Goal: Information Seeking & Learning: Find specific page/section

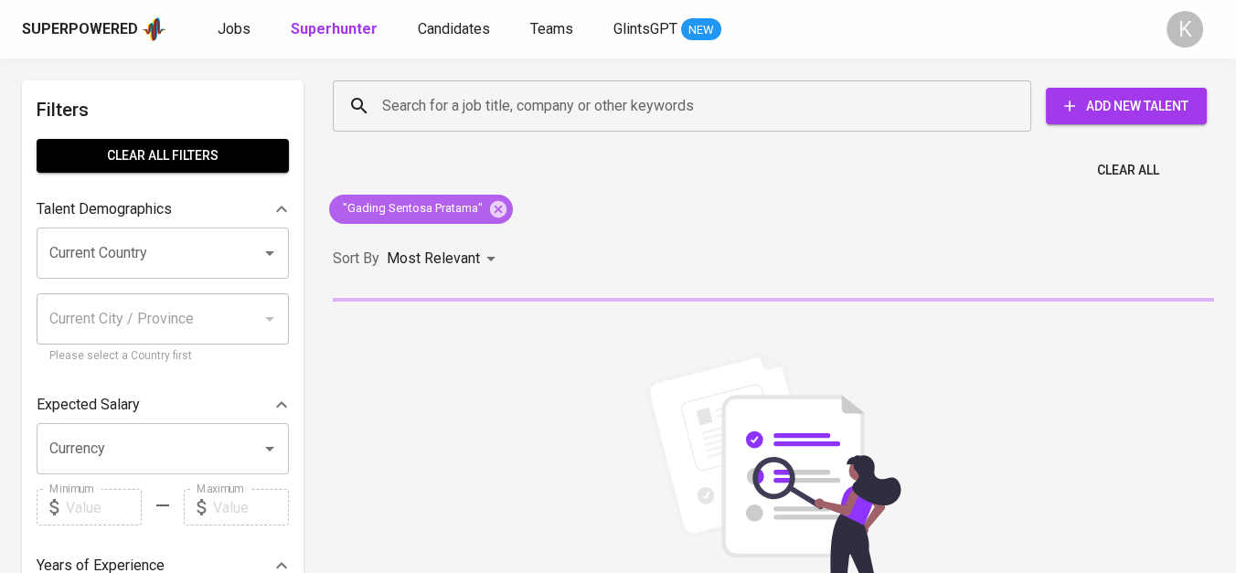
click at [498, 208] on icon at bounding box center [498, 209] width 20 height 20
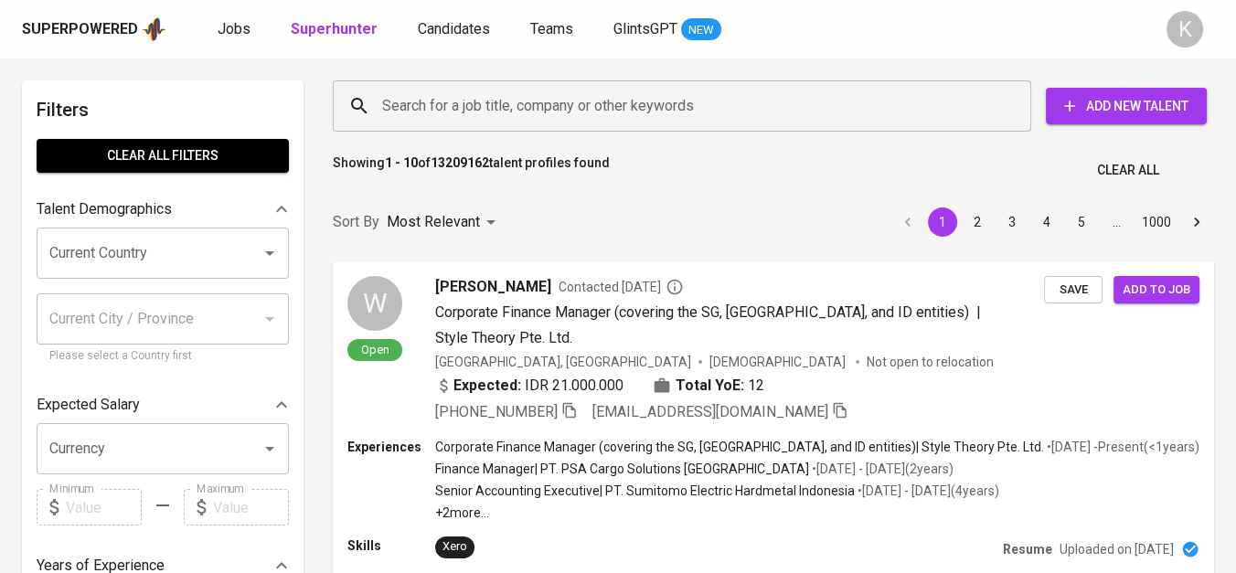
click at [428, 117] on input "Search for a job title, company or other keywords" at bounding box center [686, 106] width 618 height 35
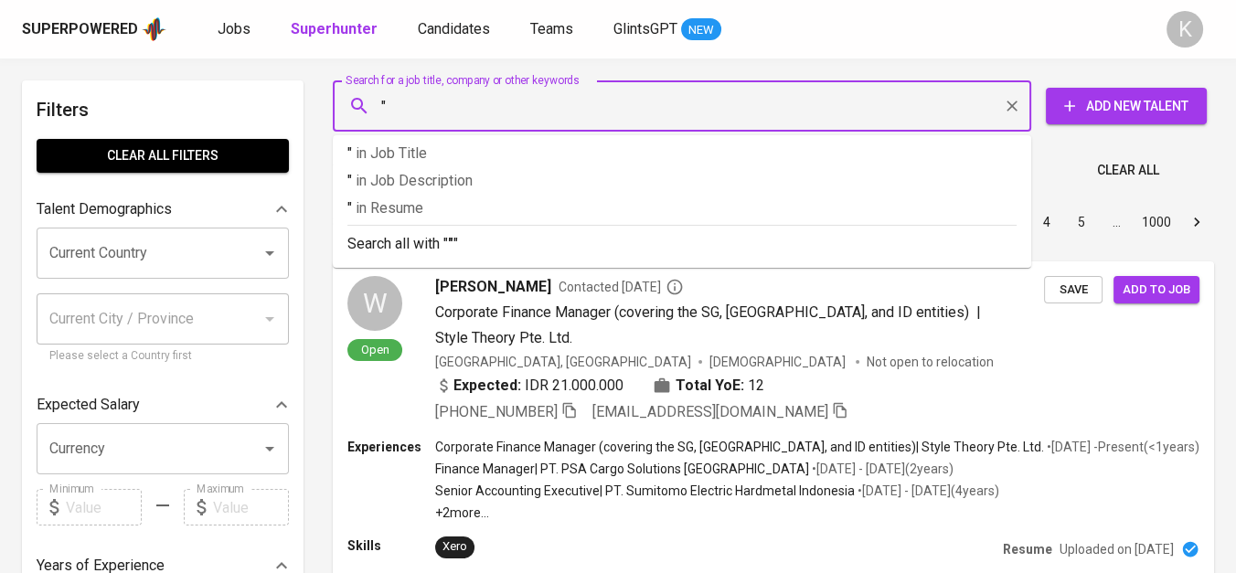
paste input "bali tower"
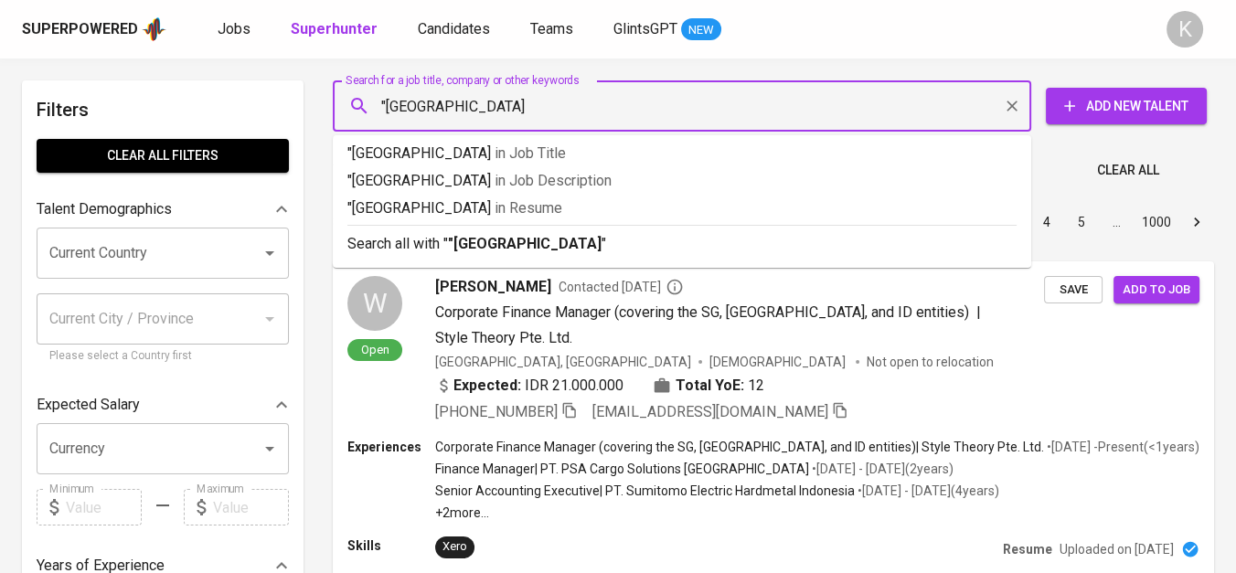
type input ""bali tower""
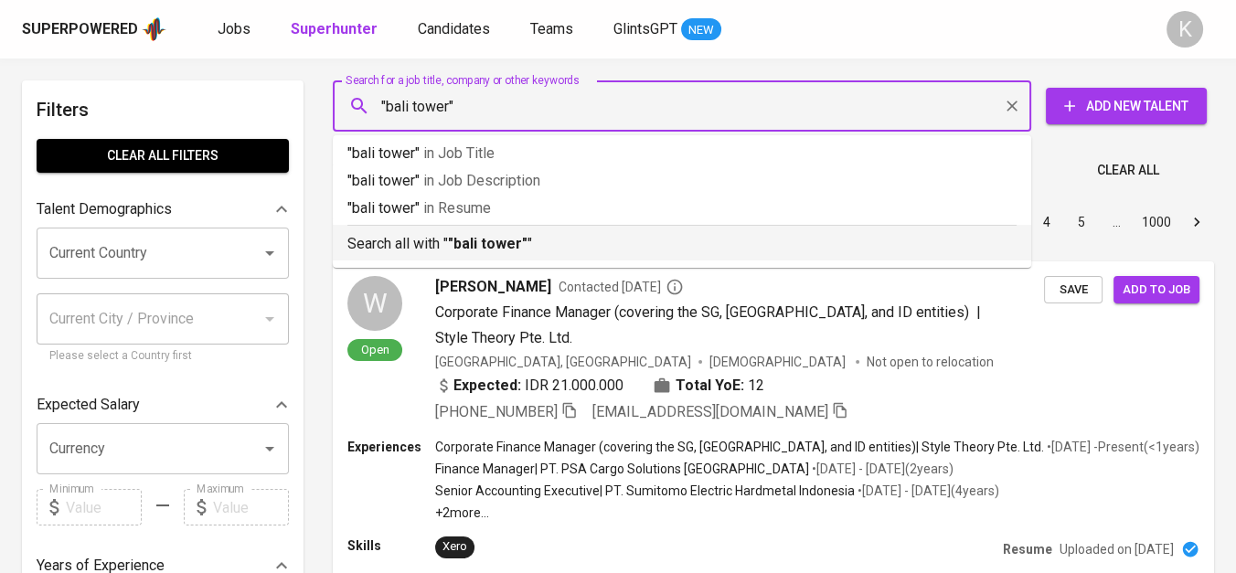
drag, startPoint x: 530, startPoint y: 251, endPoint x: 306, endPoint y: 4, distance: 333.9
click at [530, 251] on p "Search all with " "bali tower" "" at bounding box center [681, 244] width 669 height 22
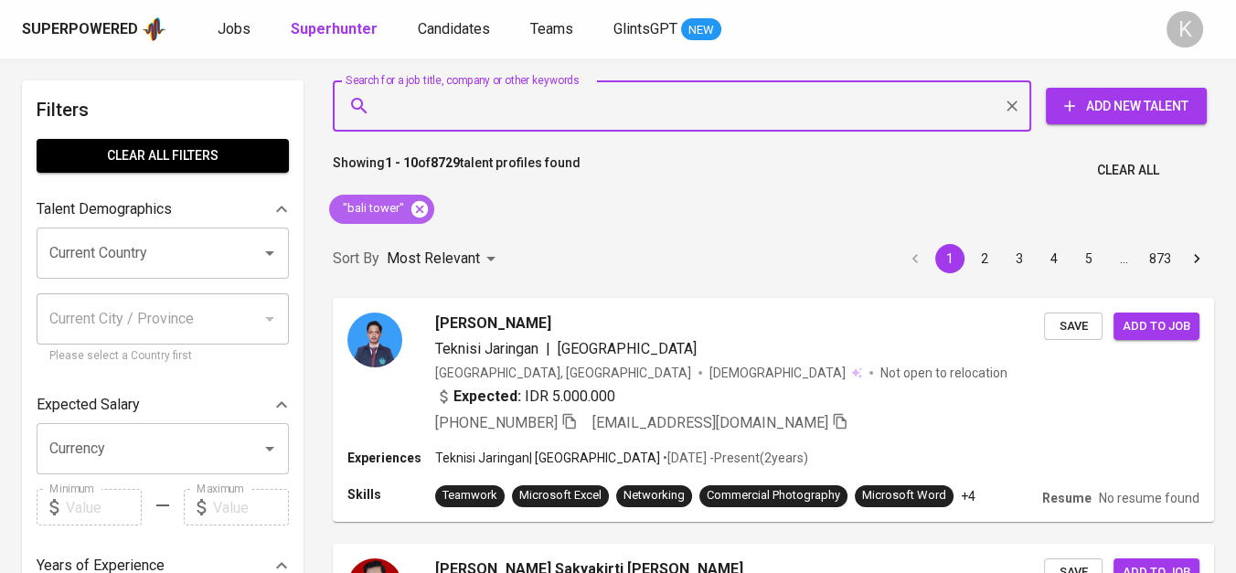
click at [420, 206] on icon at bounding box center [419, 209] width 20 height 20
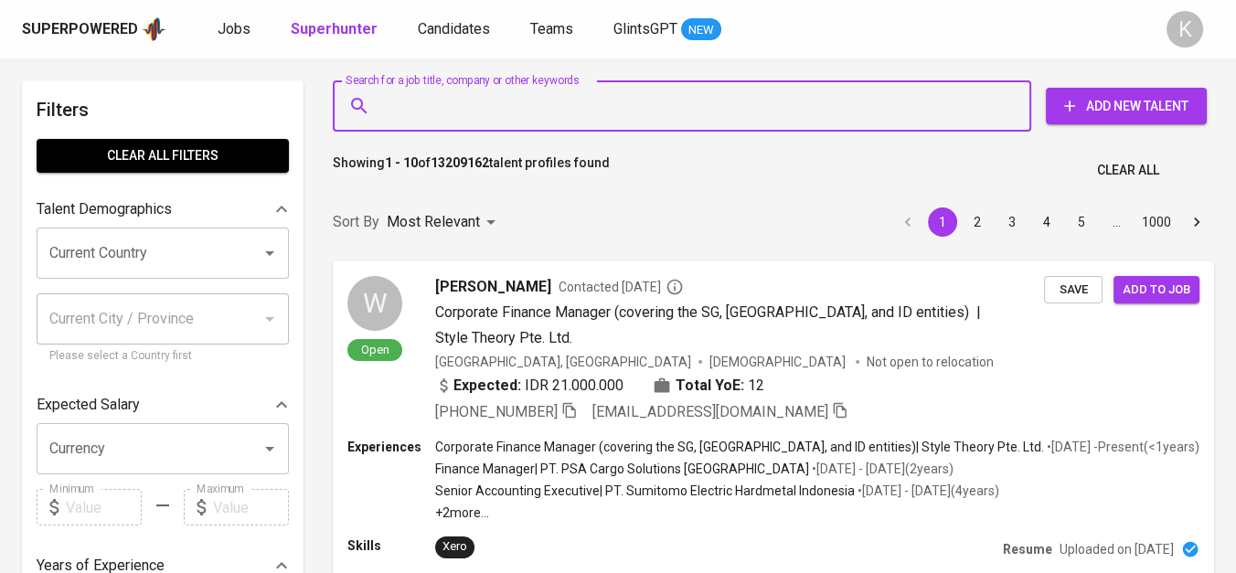
click at [449, 113] on input "Search for a job title, company or other keywords" at bounding box center [686, 106] width 618 height 35
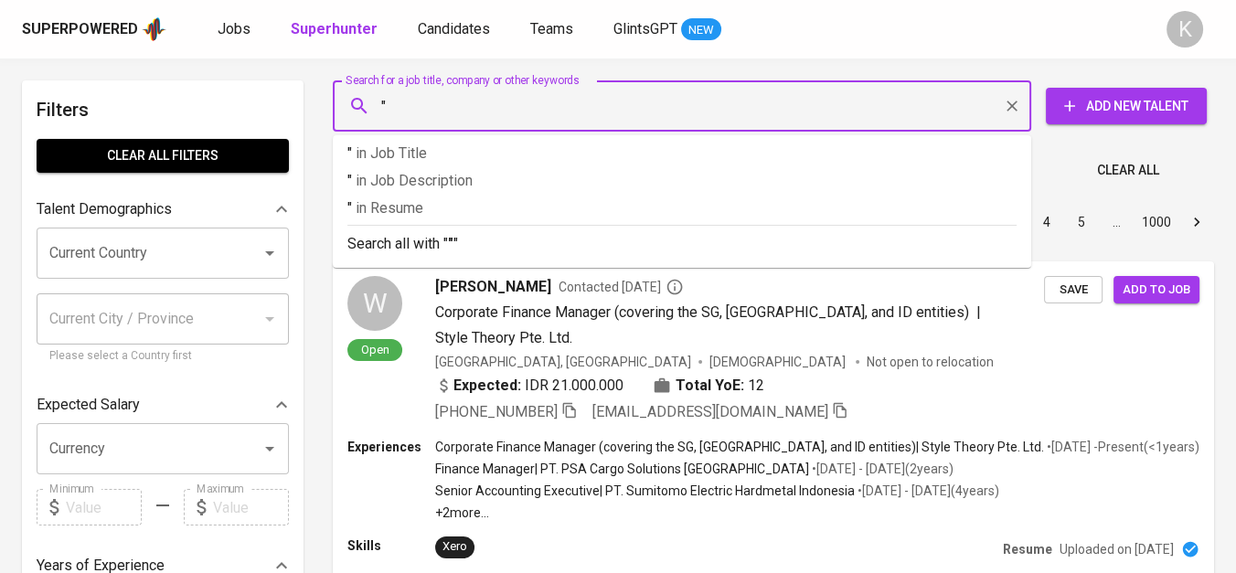
paste input "Bali Towerindo Sentra"
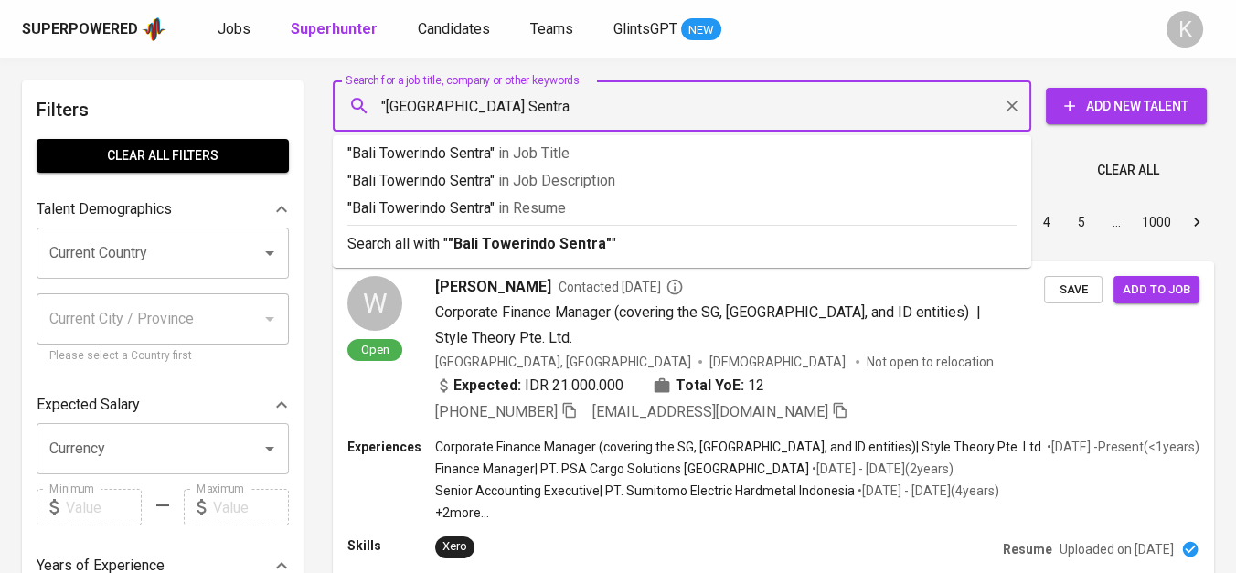
type input ""Bali Towerindo Sentra""
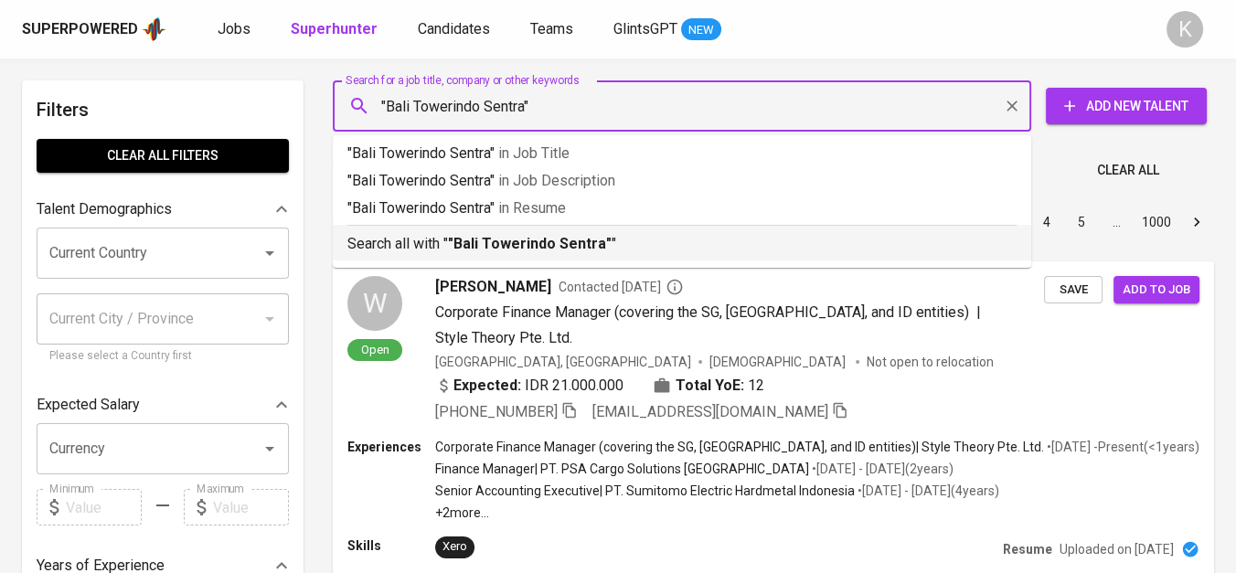
drag, startPoint x: 469, startPoint y: 229, endPoint x: 473, endPoint y: 239, distance: 9.8
click at [470, 229] on div "Search all with " "Bali Towerindo Sentra" "" at bounding box center [681, 240] width 669 height 30
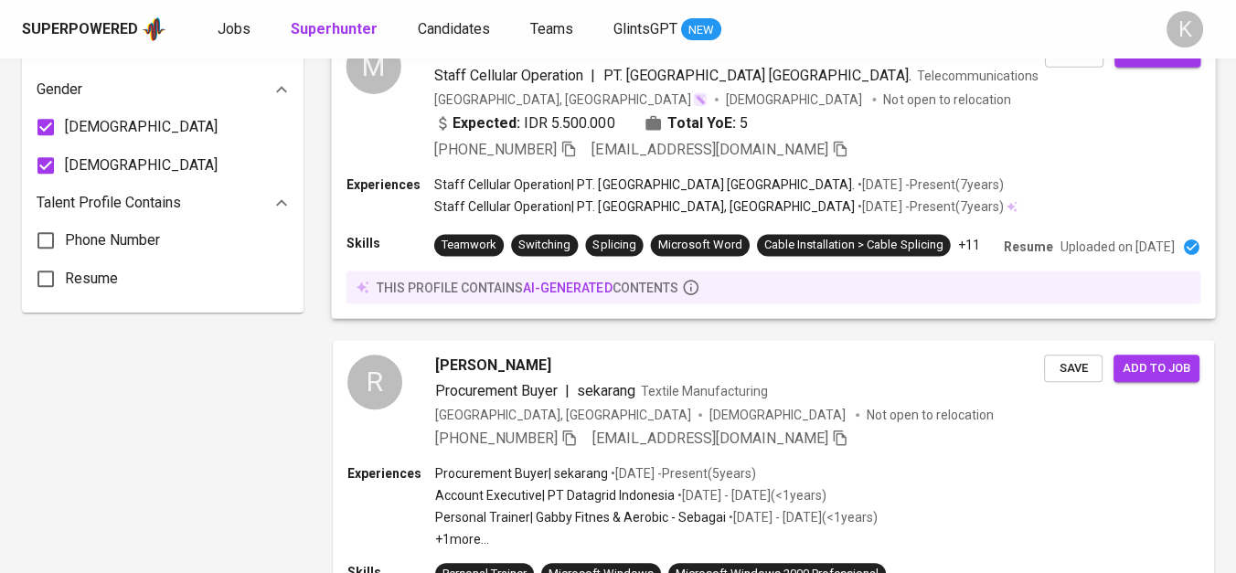
scroll to position [1311, 0]
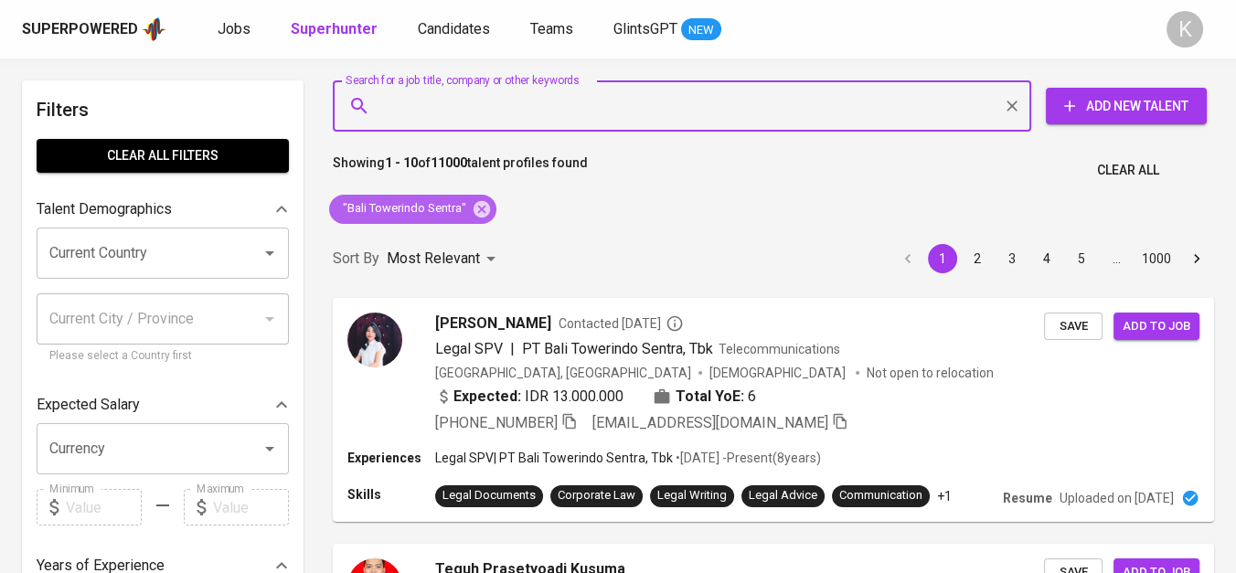
drag, startPoint x: 489, startPoint y: 201, endPoint x: 562, endPoint y: 73, distance: 147.4
click at [489, 201] on icon at bounding box center [482, 209] width 20 height 20
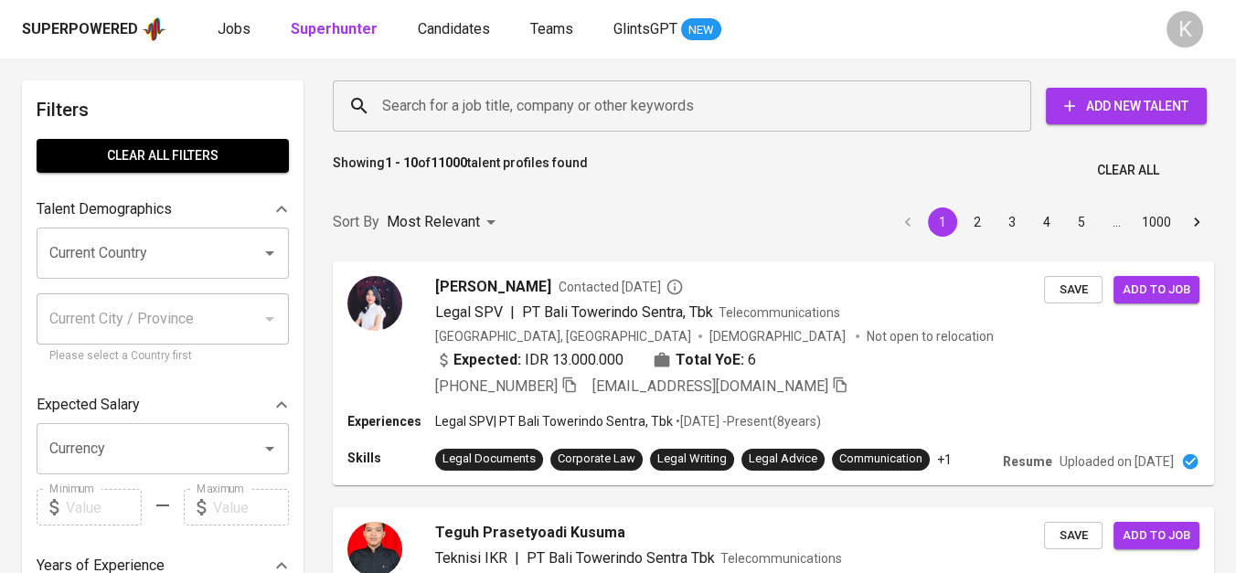
click at [473, 91] on input "Search for a job title, company or other keywords" at bounding box center [686, 106] width 618 height 35
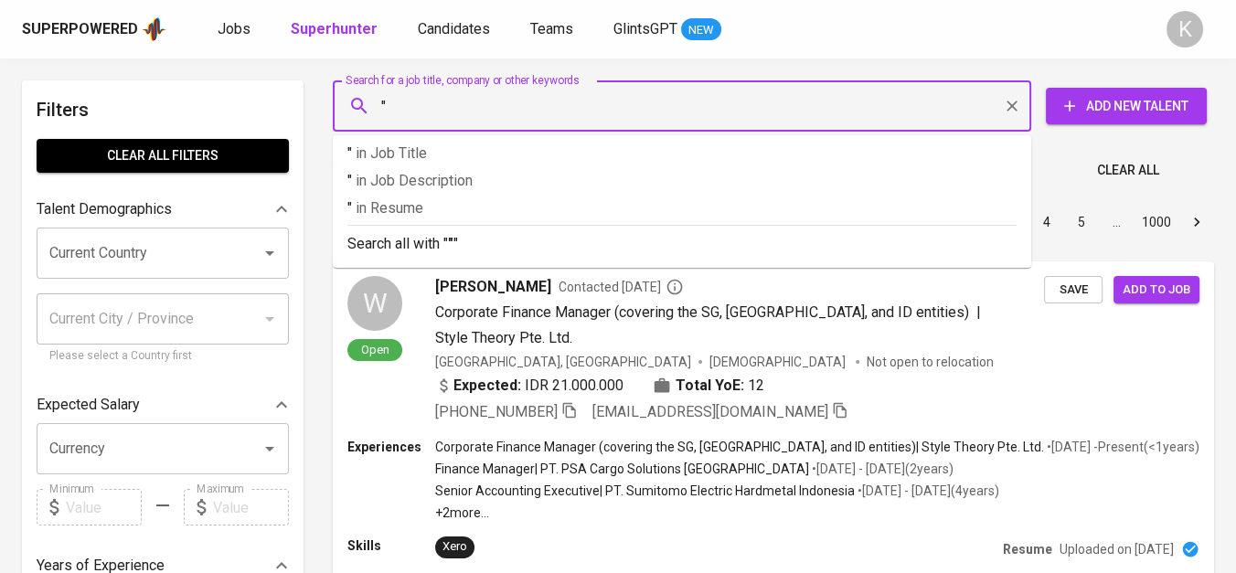
paste input "Aria Mulyawan Nasrudin"
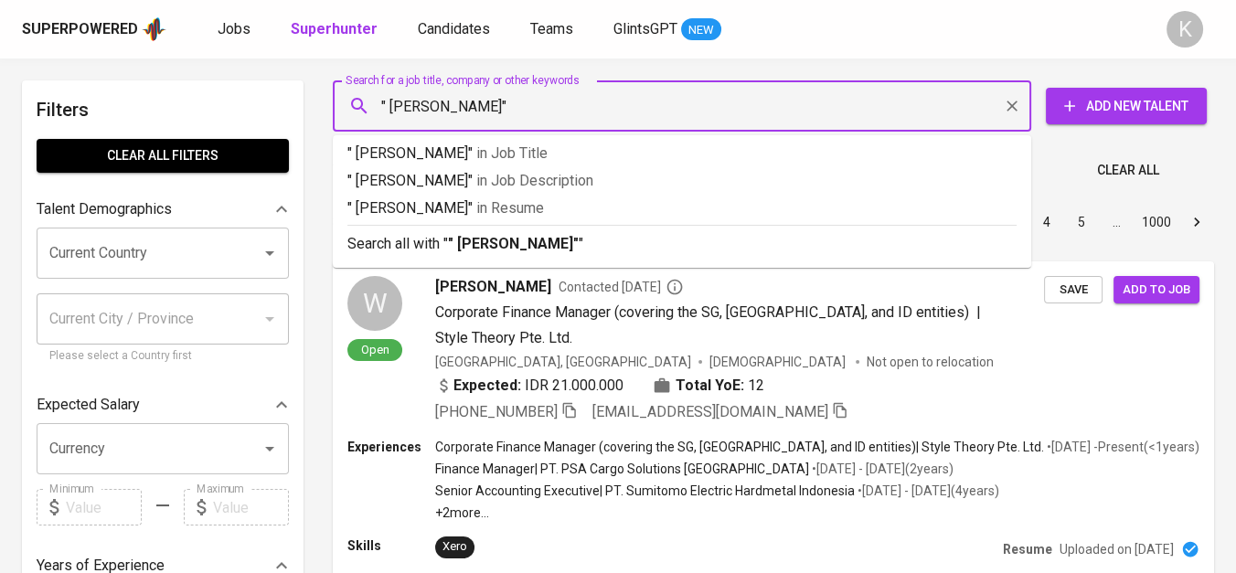
click at [392, 101] on input "" Aria Mulyawan Nasrudin"" at bounding box center [686, 106] width 618 height 35
type input ""Aria Mulyawan Nasrudin""
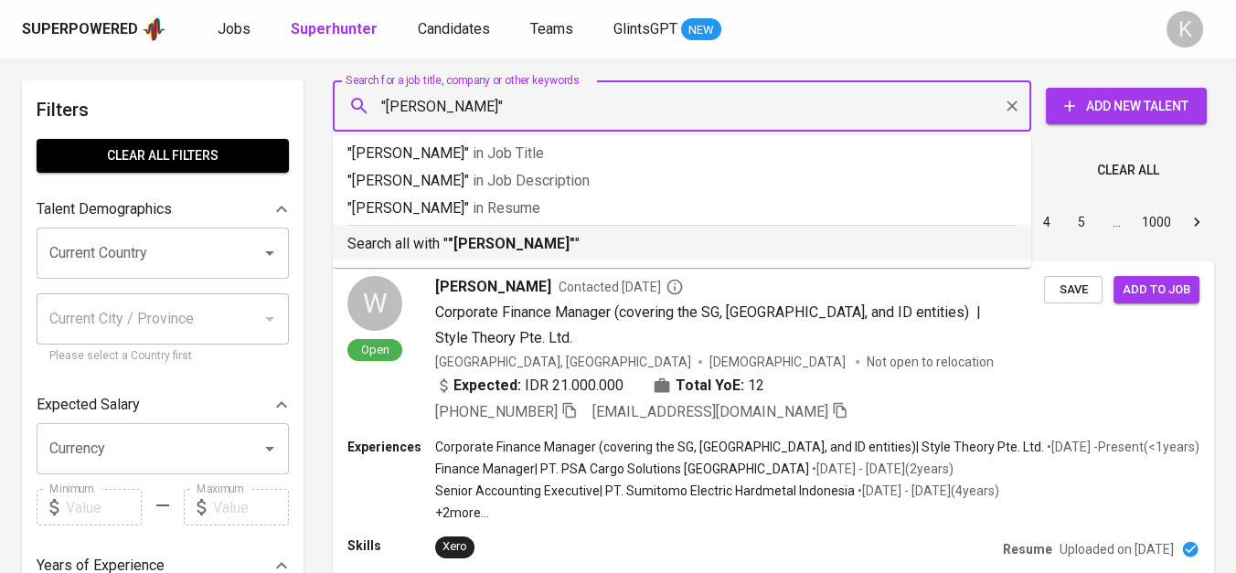
click at [568, 245] on b ""Aria Mulyawan Nasrudin"" at bounding box center [511, 243] width 127 height 17
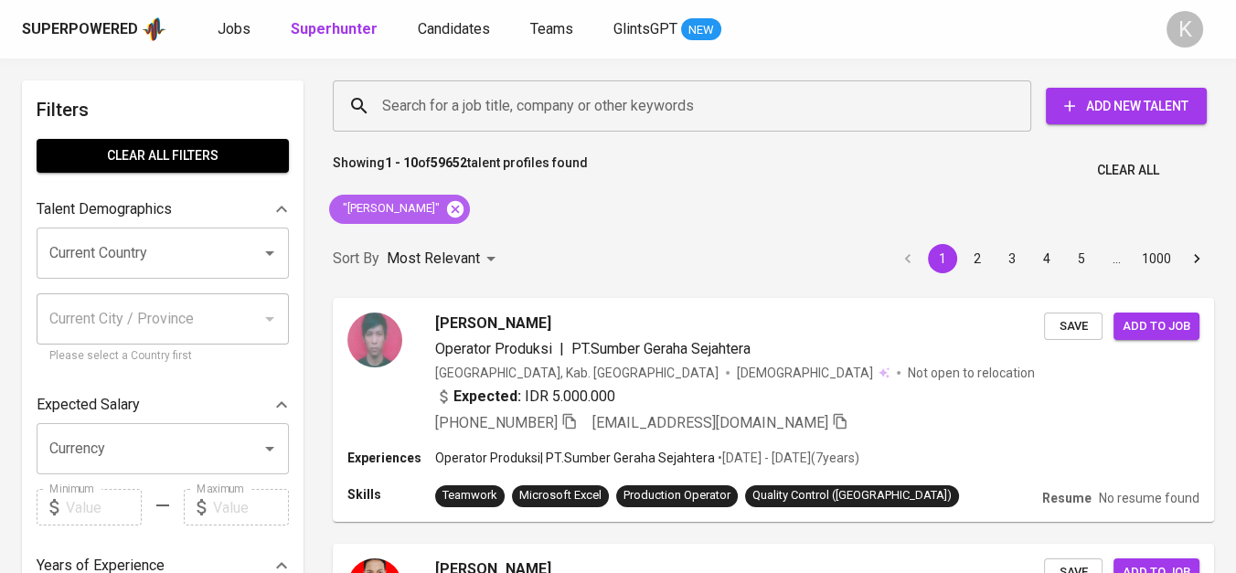
click at [463, 203] on icon at bounding box center [455, 208] width 16 height 16
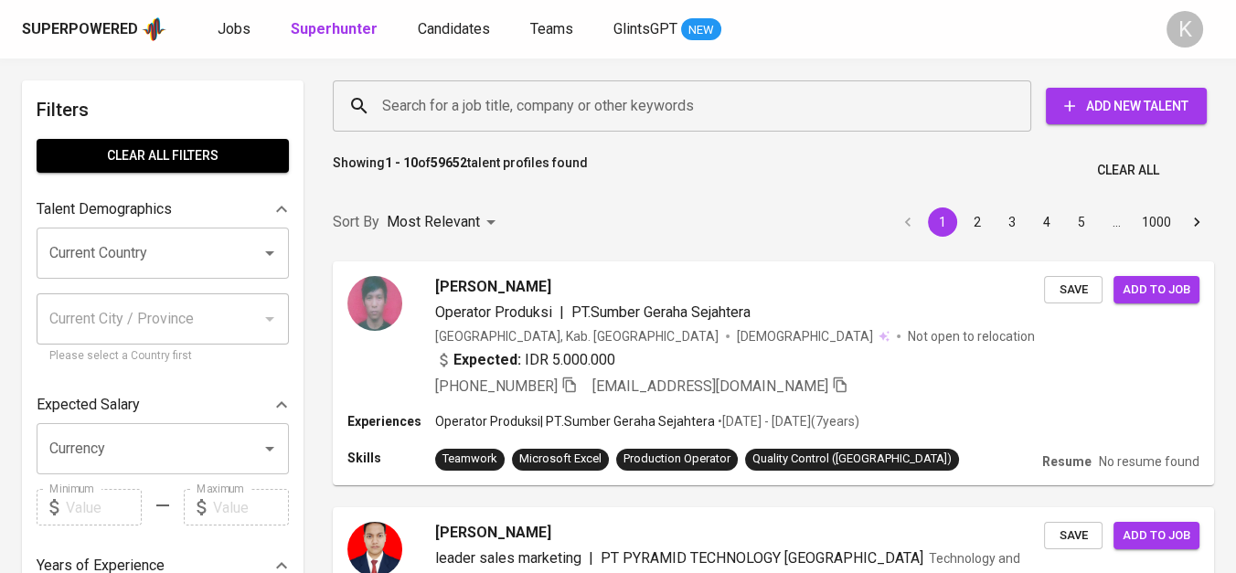
click at [430, 112] on input "Search for a job title, company or other keywords" at bounding box center [686, 106] width 618 height 35
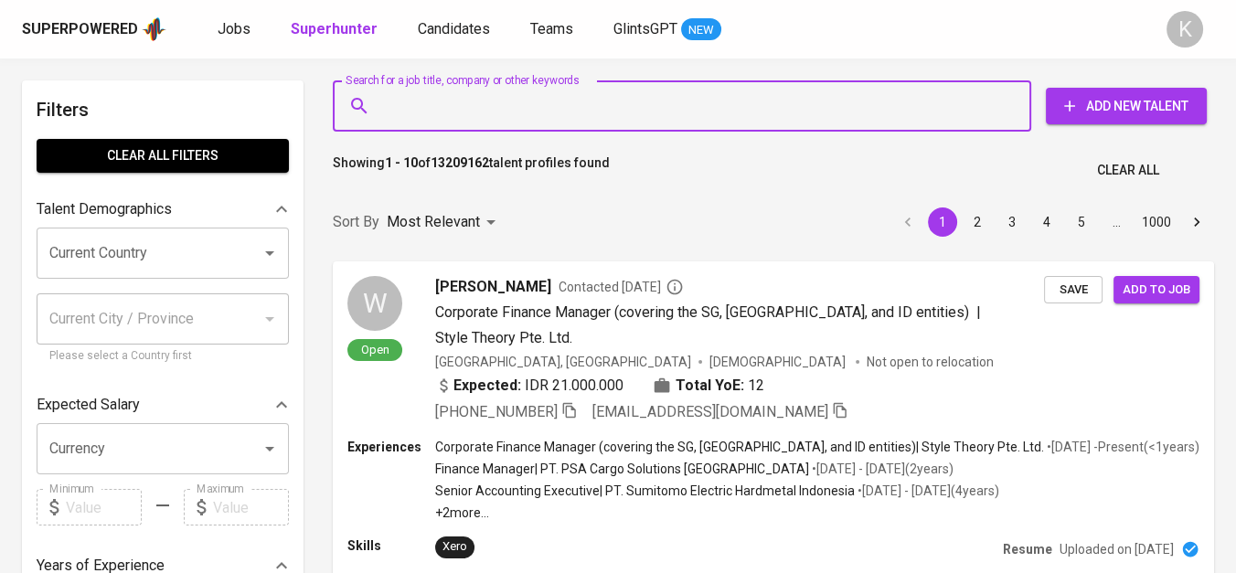
type input "?"
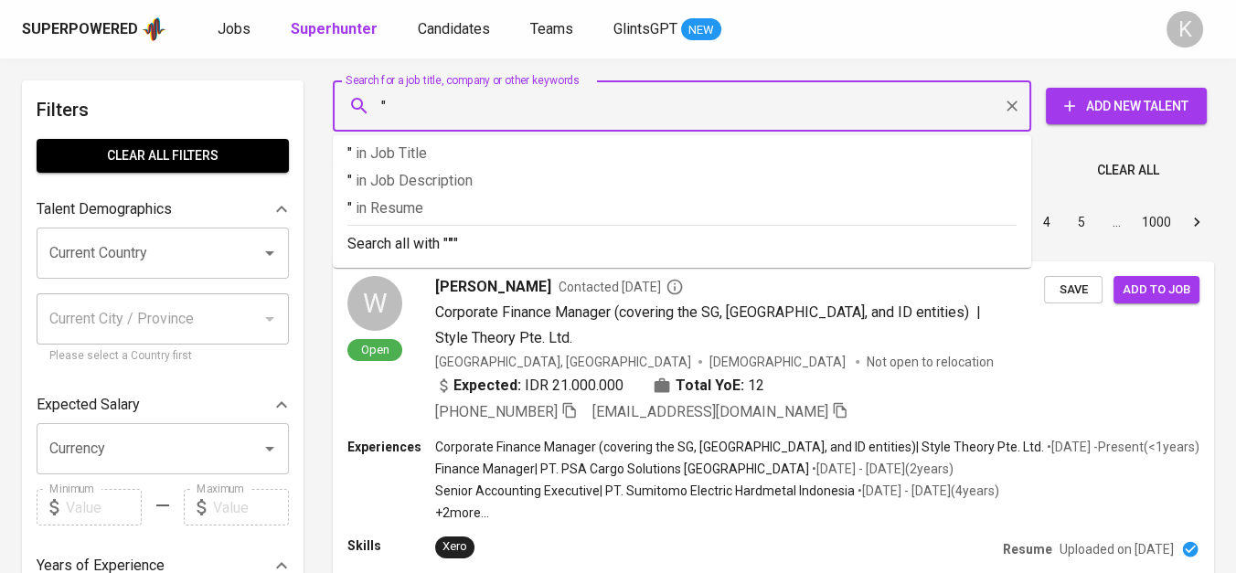
paste input "Fitri Raihan SafiraLihat profil Fitri Raihan Safira"
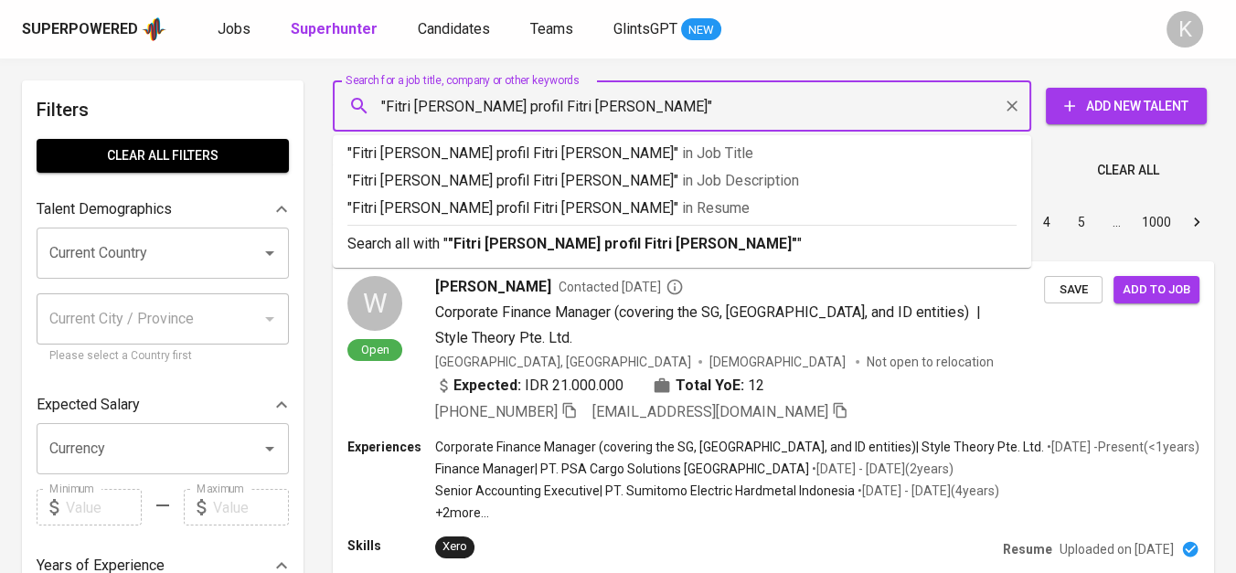
drag, startPoint x: 496, startPoint y: 112, endPoint x: 782, endPoint y: 112, distance: 286.1
click at [782, 112] on input ""Fitri Raihan SafiraLihat profil Fitri Raihan Safira"" at bounding box center [686, 106] width 618 height 35
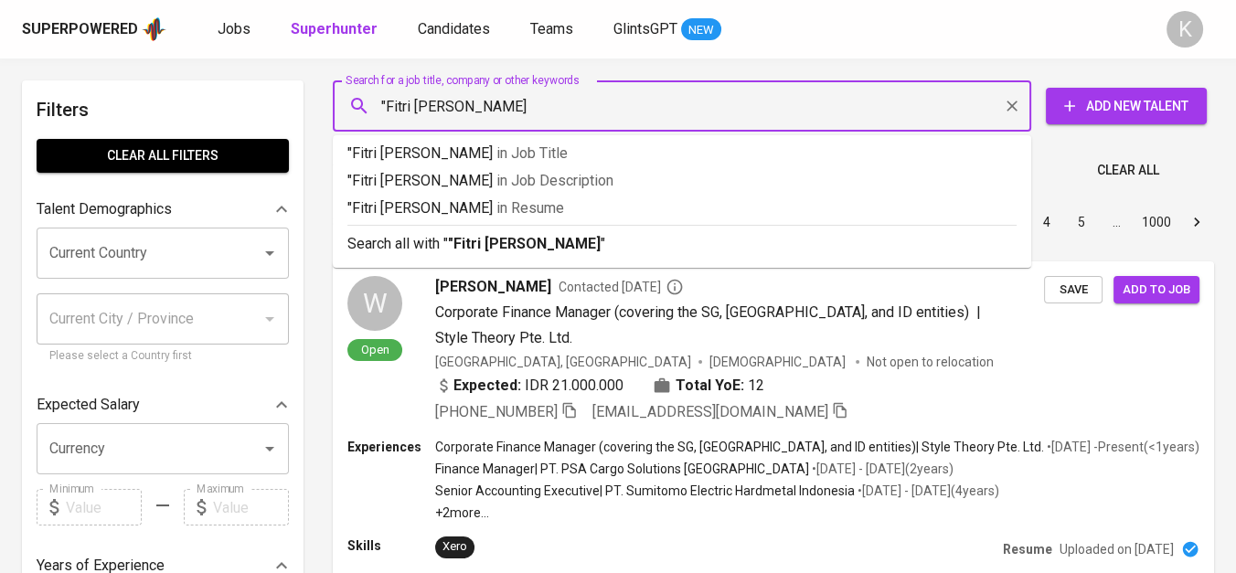
type input ""Fitri Raihan Safira""
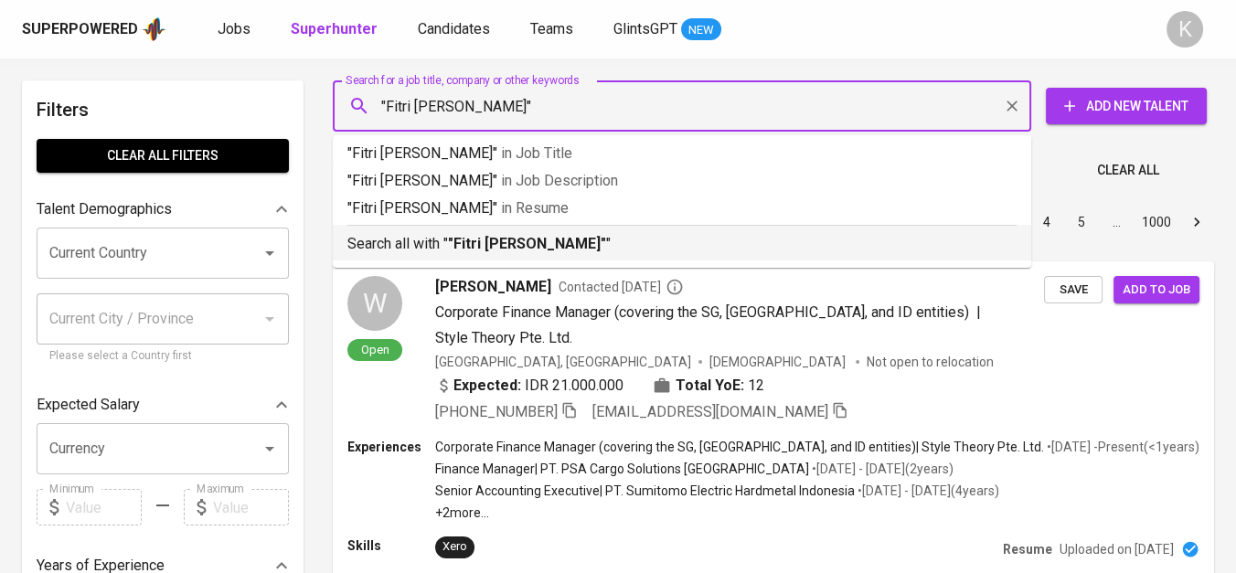
click at [611, 238] on p "Search all with " "Fitri Raihan Safira" "" at bounding box center [681, 244] width 669 height 22
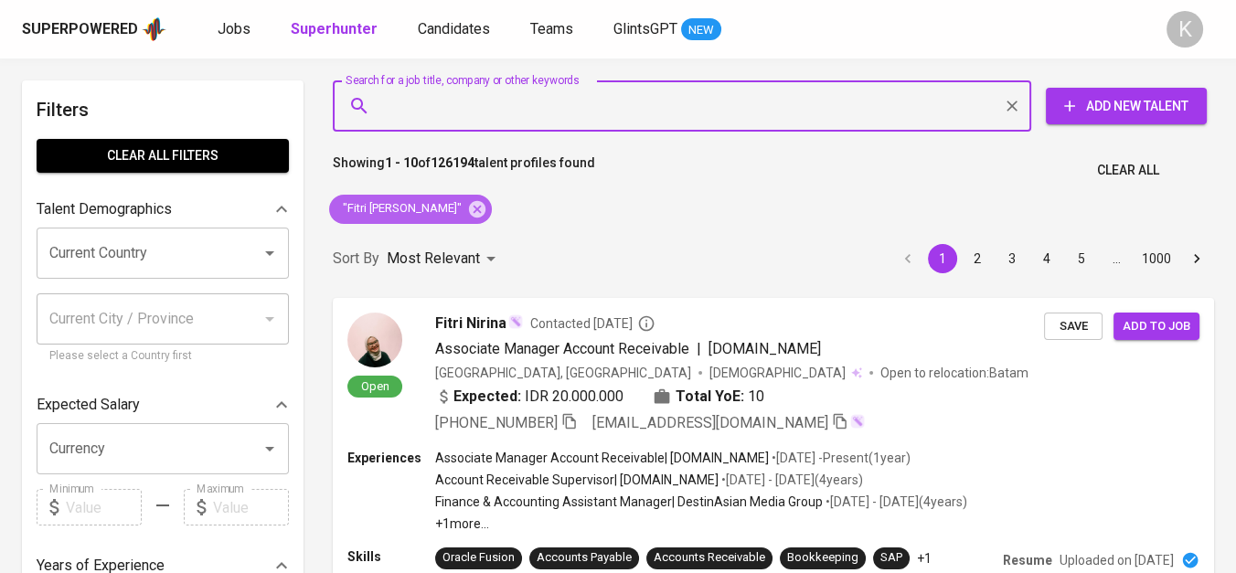
drag, startPoint x: 462, startPoint y: 200, endPoint x: 498, endPoint y: 103, distance: 103.6
click at [467, 200] on icon at bounding box center [477, 209] width 20 height 20
click at [534, 101] on input "Search for a job title, company or other keywords" at bounding box center [686, 106] width 618 height 35
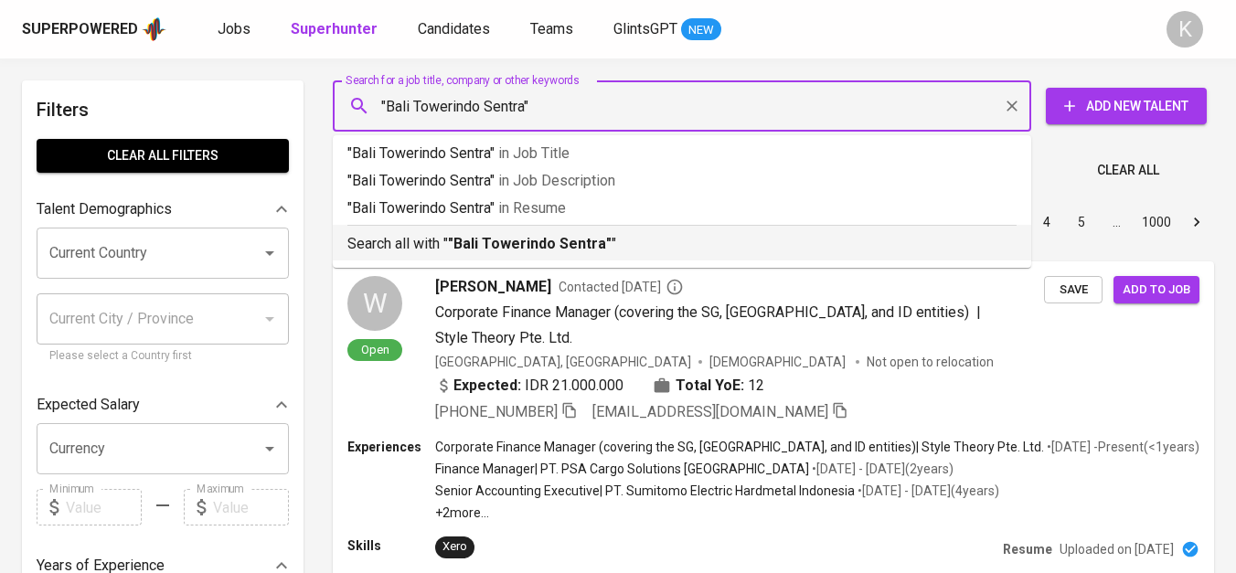
click at [553, 241] on b ""Bali Towerindo Sentra"" at bounding box center [530, 243] width 164 height 17
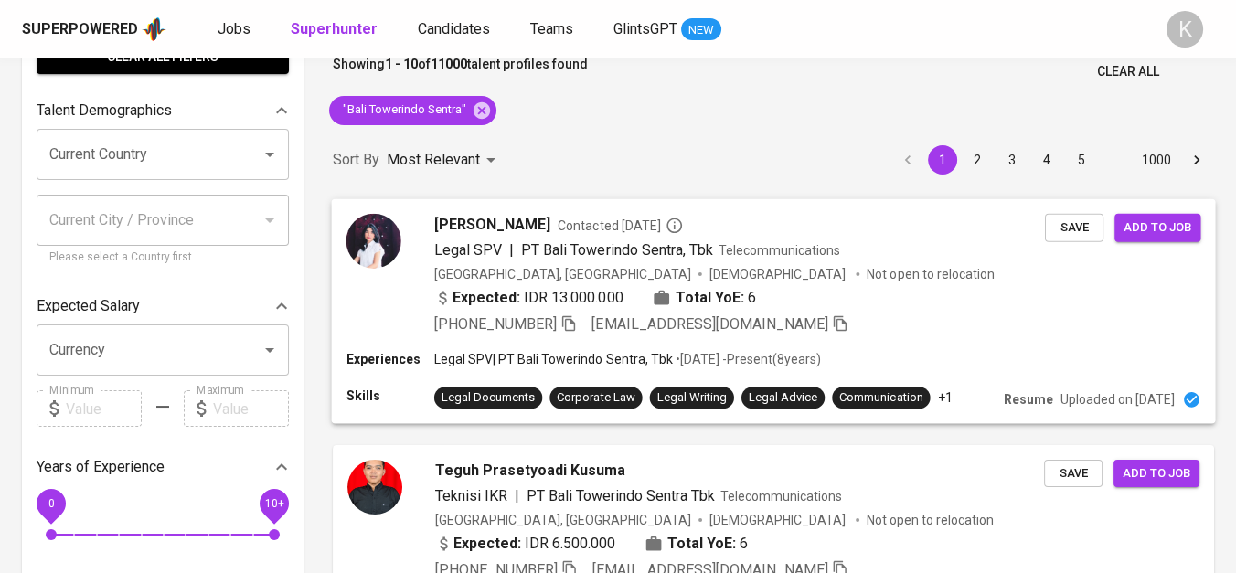
scroll to position [101, 0]
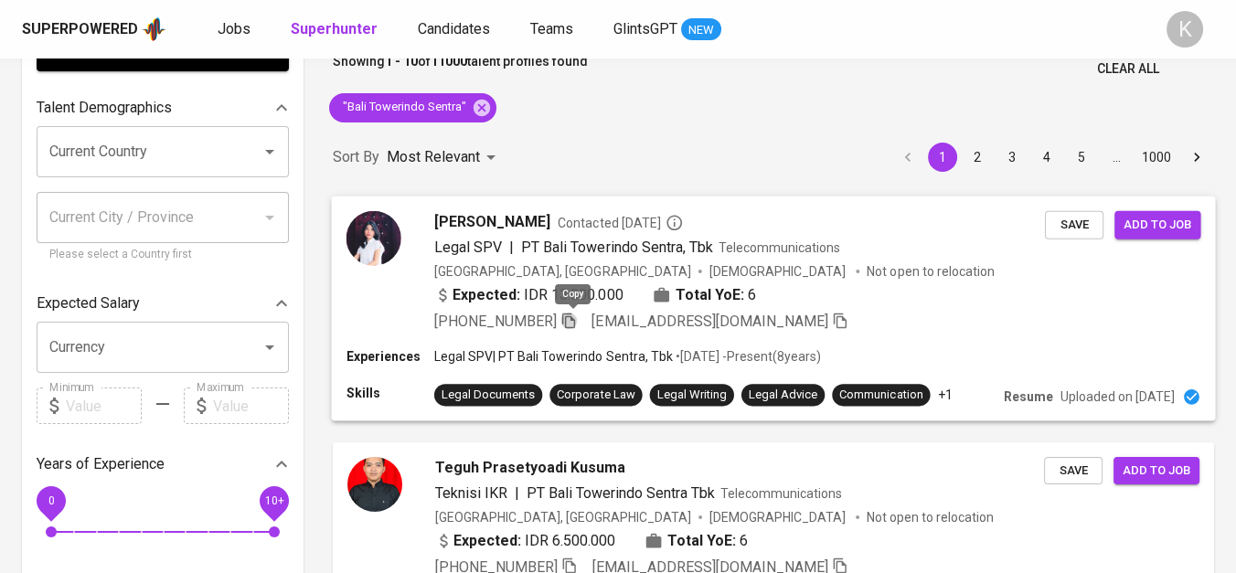
click at [567, 313] on icon "button" at bounding box center [568, 321] width 13 height 16
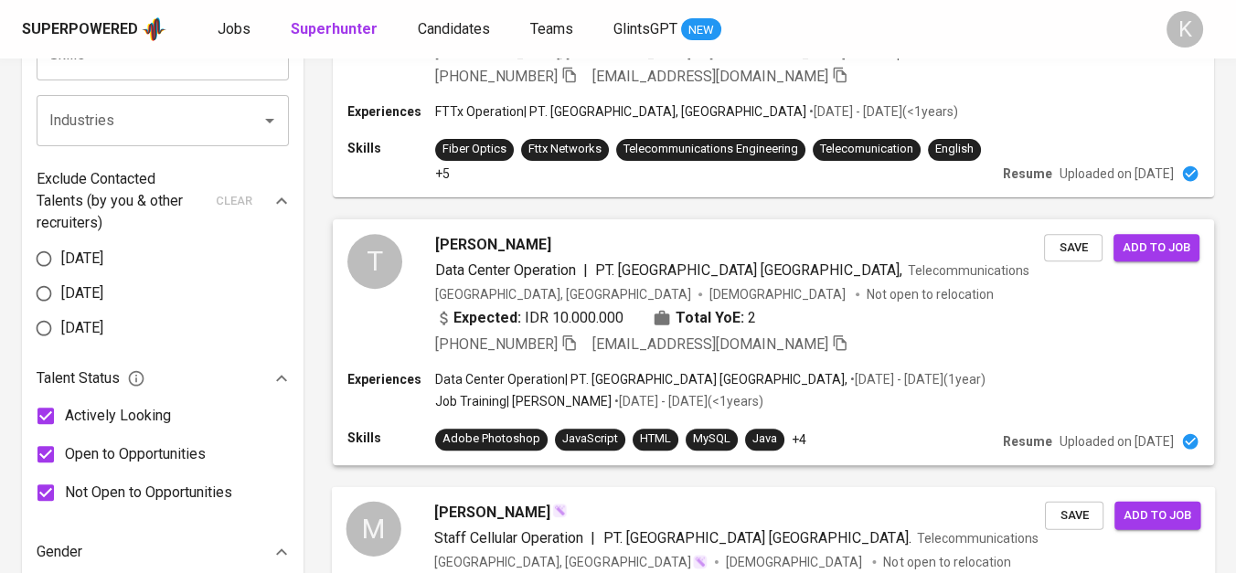
scroll to position [1117, 0]
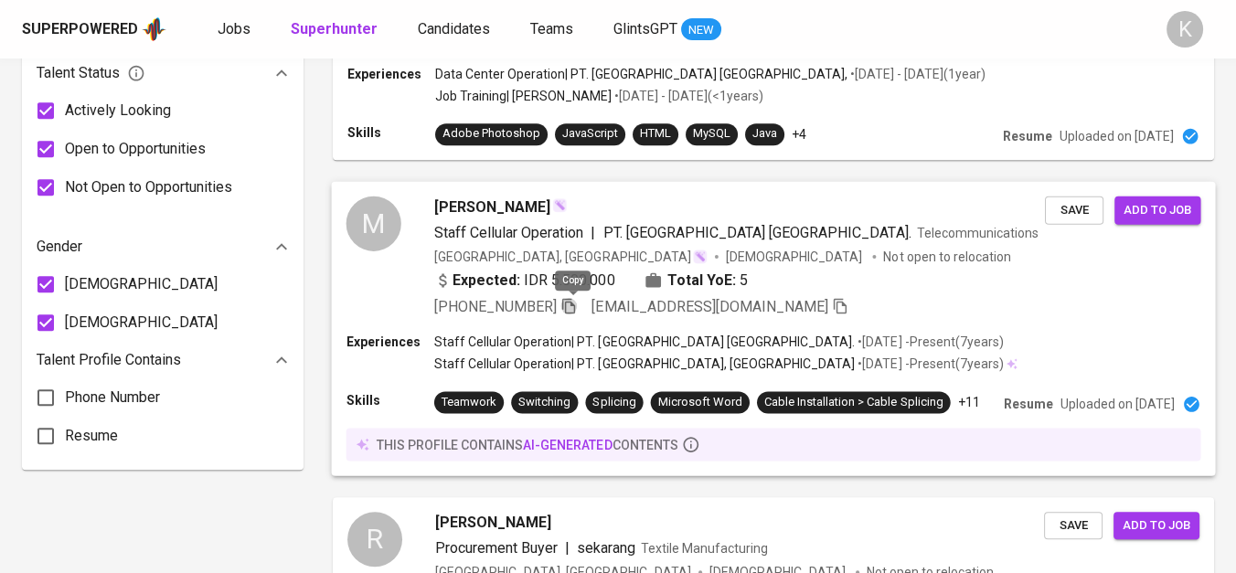
click at [576, 307] on icon "button" at bounding box center [568, 305] width 16 height 16
